Goal: Task Accomplishment & Management: Manage account settings

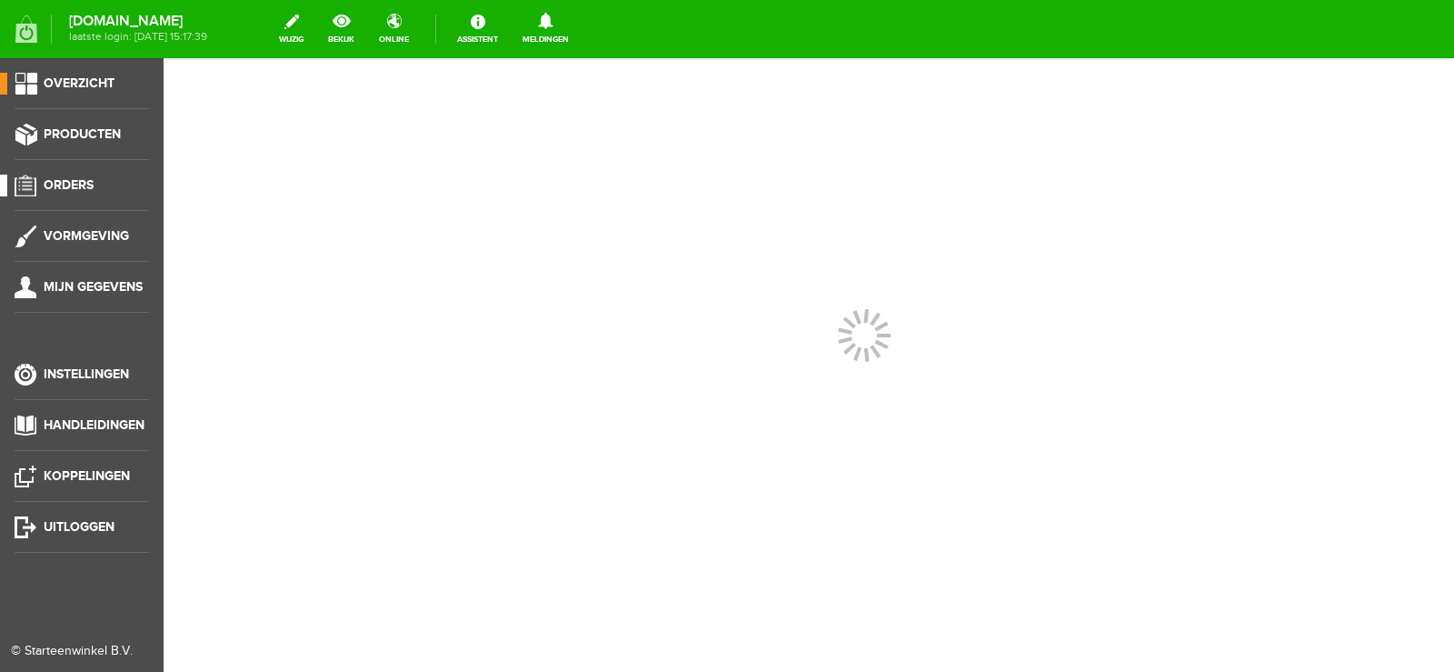
click at [69, 180] on span "Orders" at bounding box center [69, 184] width 50 height 15
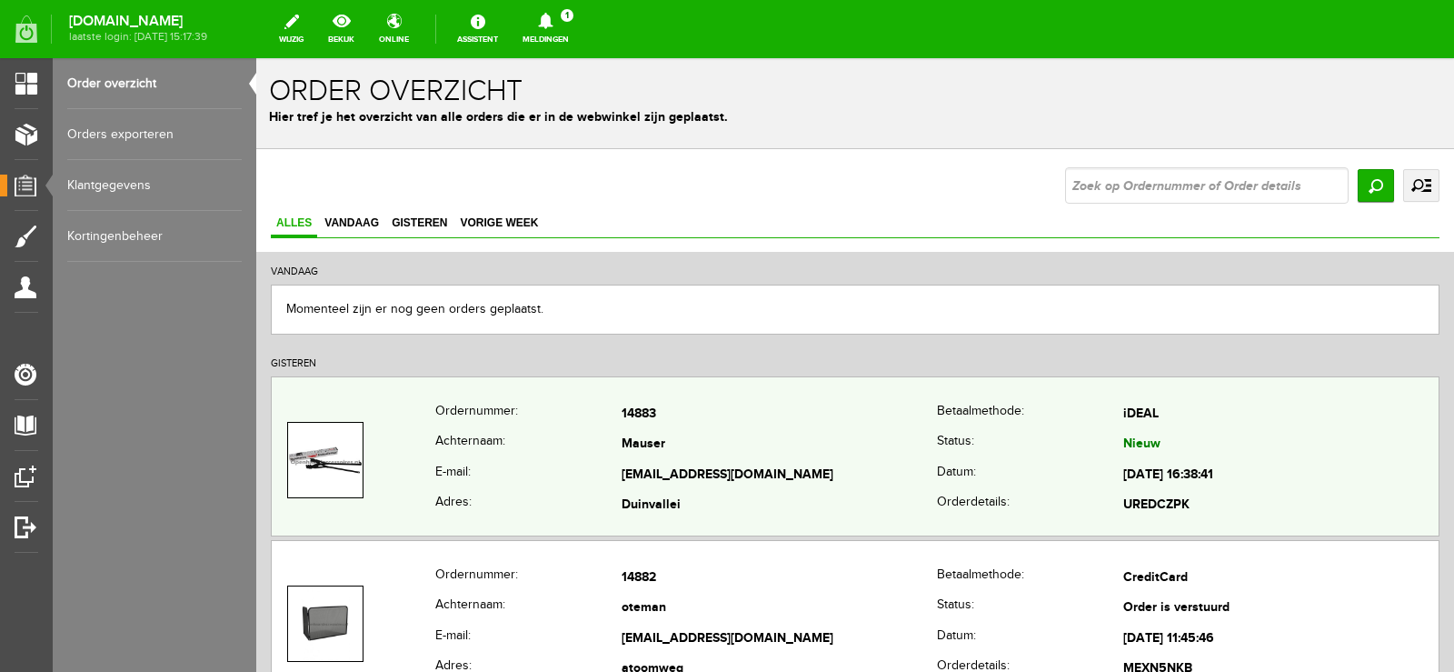
click at [751, 465] on td "[EMAIL_ADDRESS][DOMAIN_NAME]" at bounding box center [779, 475] width 315 height 31
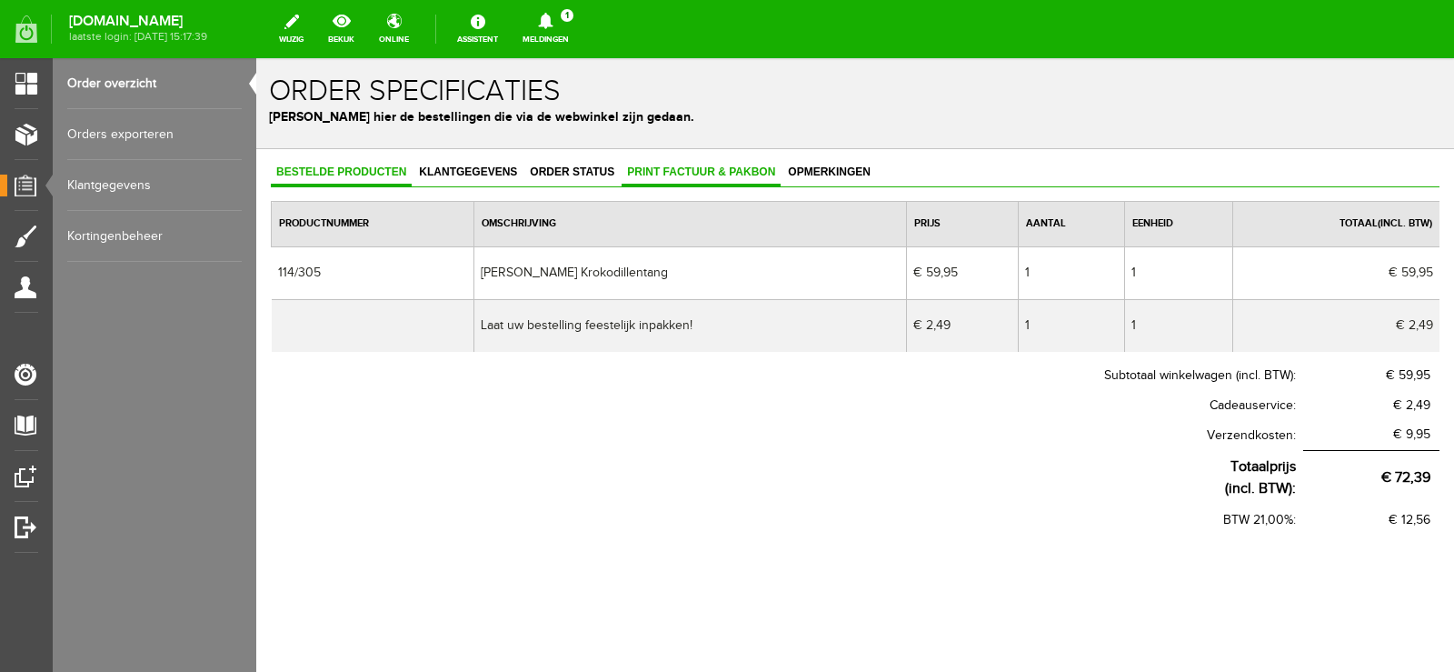
click at [720, 172] on span "Print factuur & pakbon" at bounding box center [701, 171] width 159 height 13
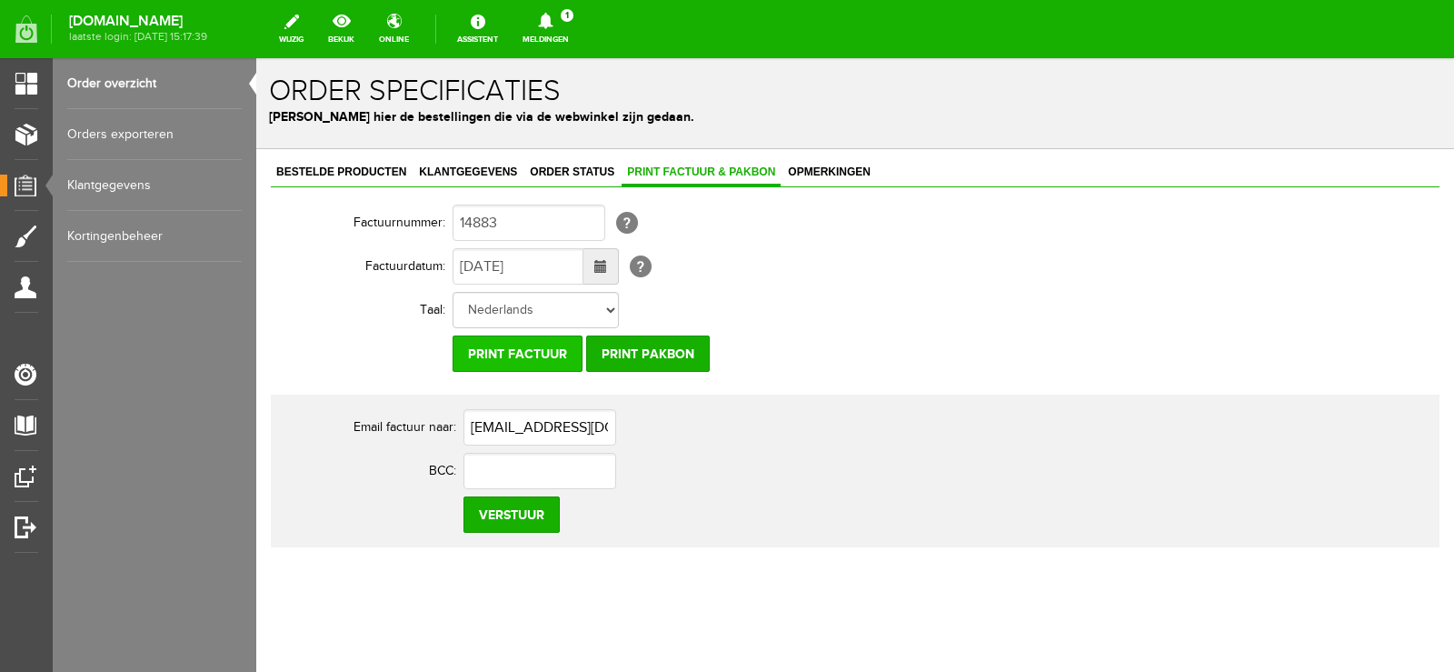
click at [555, 351] on input "Print factuur" at bounding box center [518, 353] width 130 height 36
click at [662, 353] on input "Print pakbon" at bounding box center [648, 353] width 124 height 36
click at [553, 25] on icon at bounding box center [545, 21] width 15 height 16
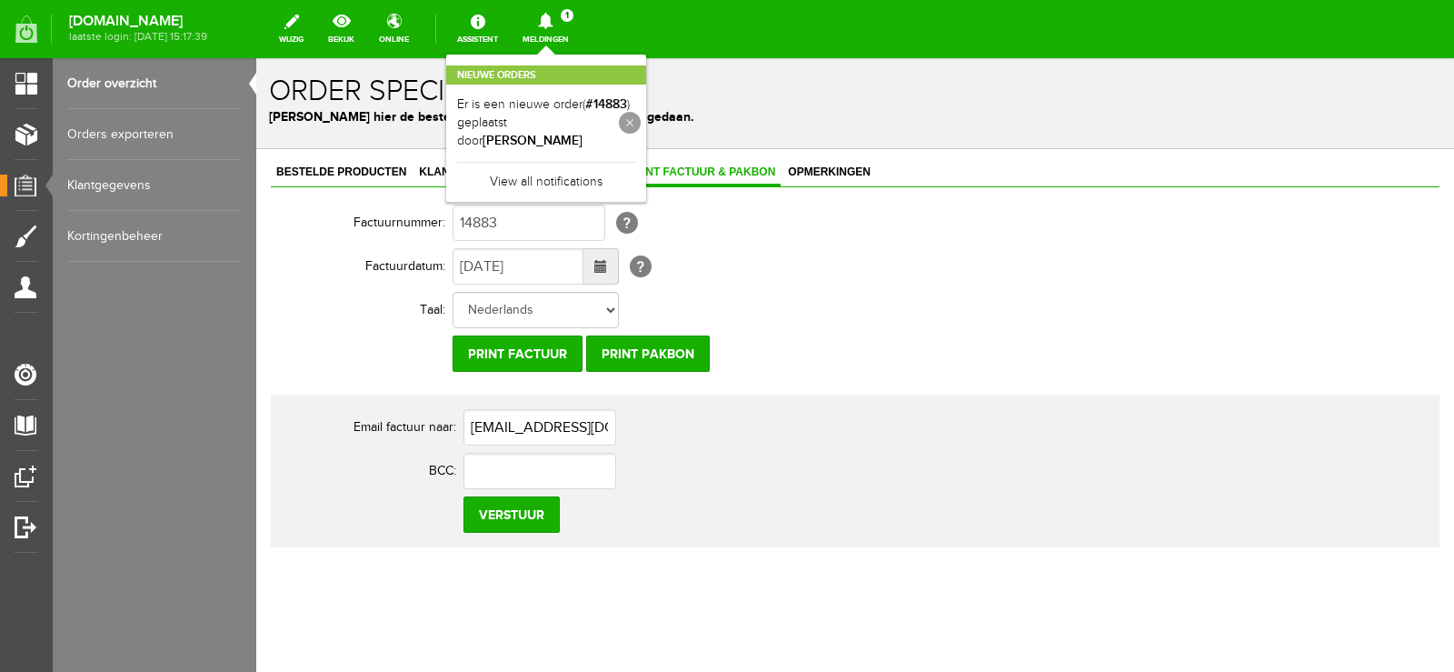
click at [641, 112] on link at bounding box center [630, 123] width 22 height 22
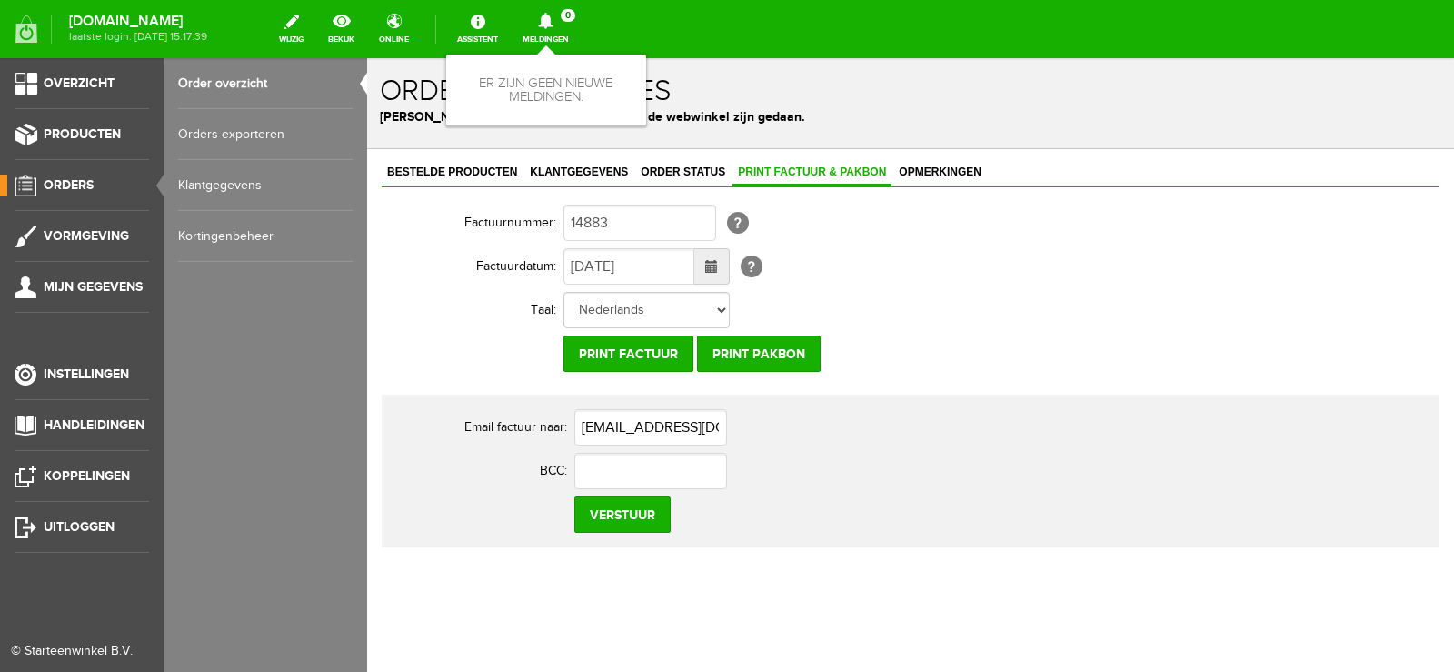
click at [74, 183] on span "Orders" at bounding box center [69, 184] width 50 height 15
